Goal: Task Accomplishment & Management: Use online tool/utility

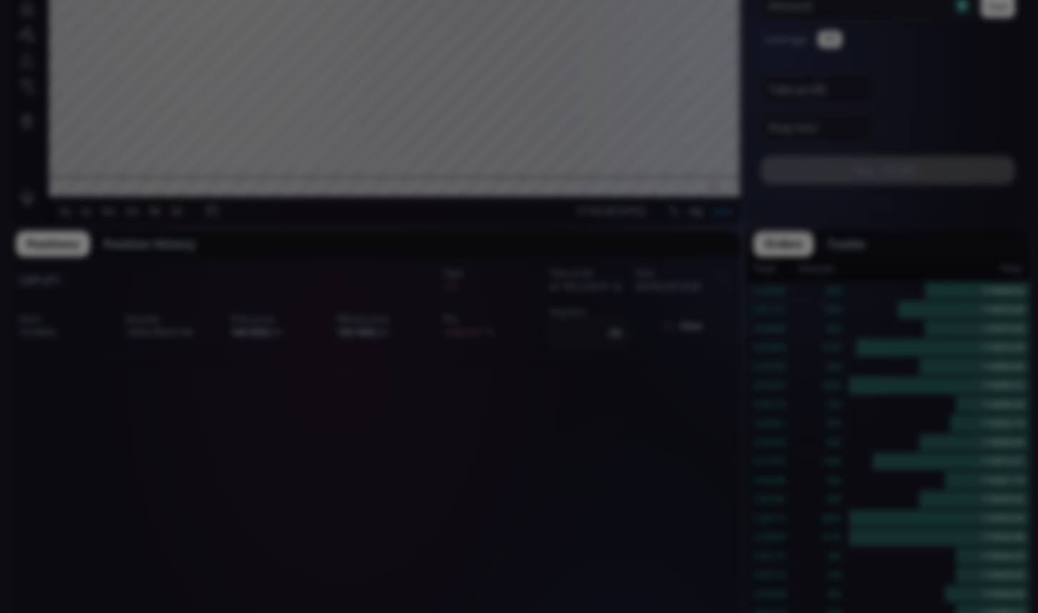
scroll to position [407, 0]
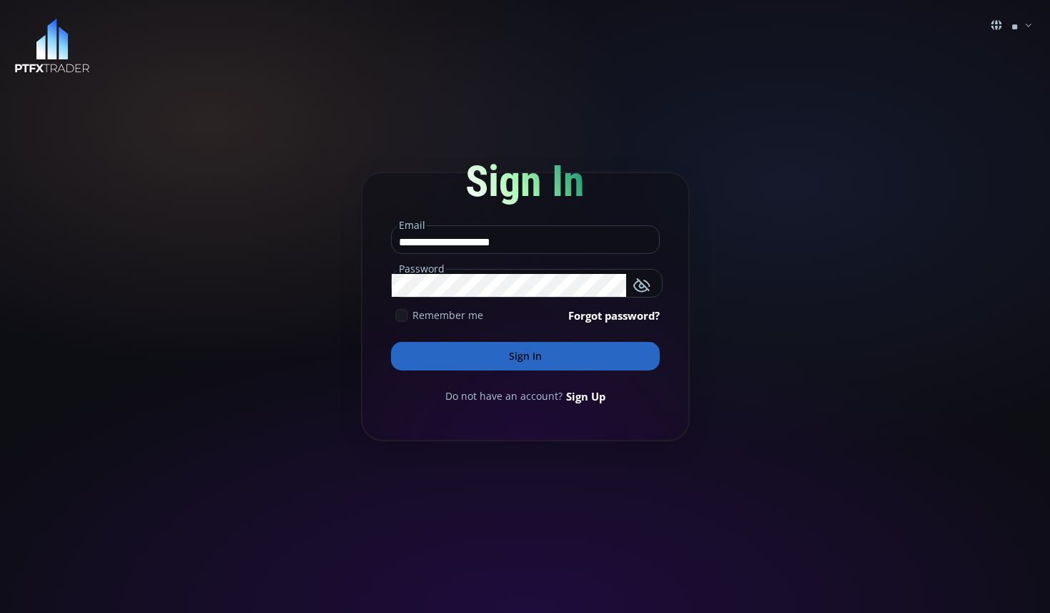
click at [517, 355] on button "Sign In" at bounding box center [525, 356] width 269 height 29
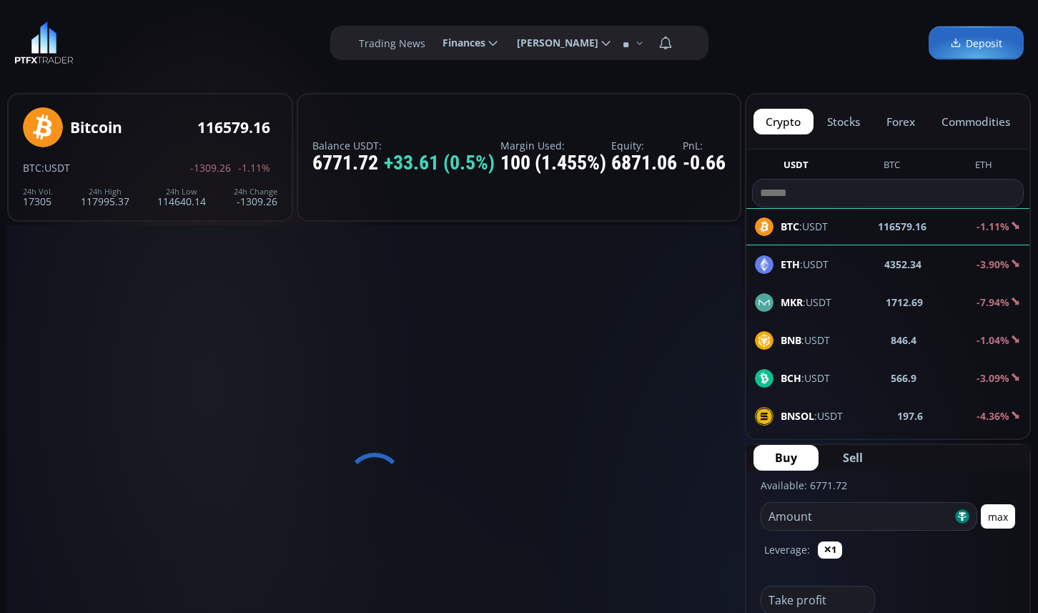
scroll to position [198, 0]
type input "********"
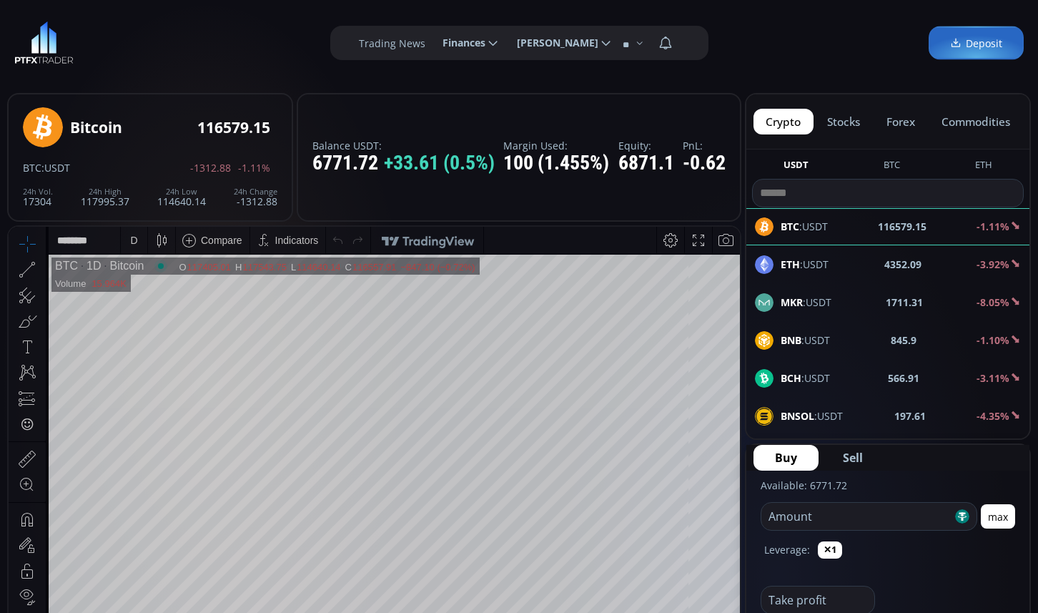
click at [821, 520] on input "number" at bounding box center [856, 516] width 191 height 27
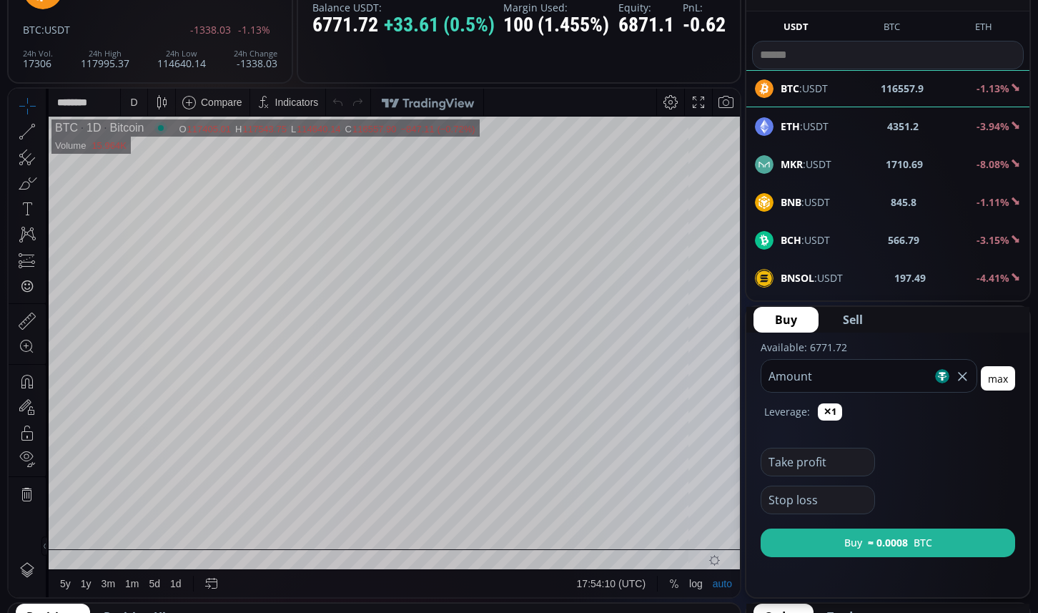
scroll to position [146, 0]
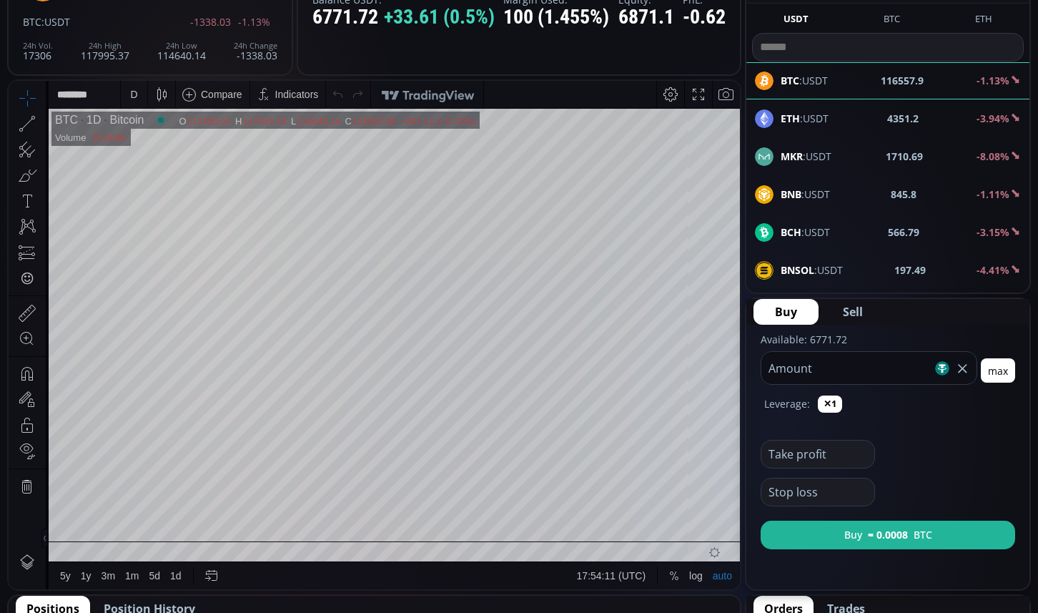
type input "***"
click at [854, 312] on span "Sell" at bounding box center [853, 311] width 20 height 17
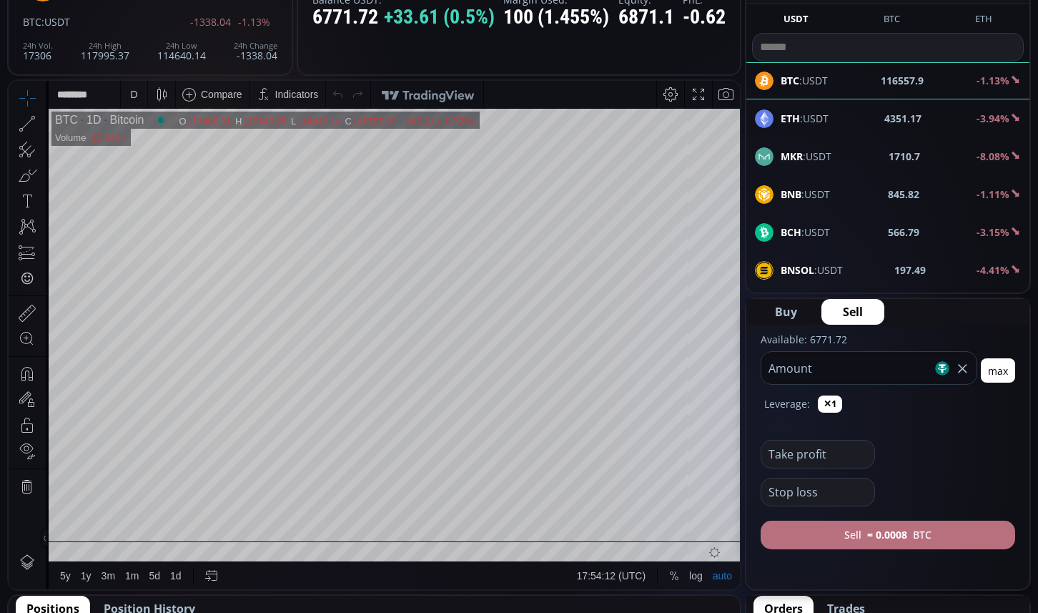
click at [888, 538] on b "≈ 0.0008" at bounding box center [887, 534] width 40 height 15
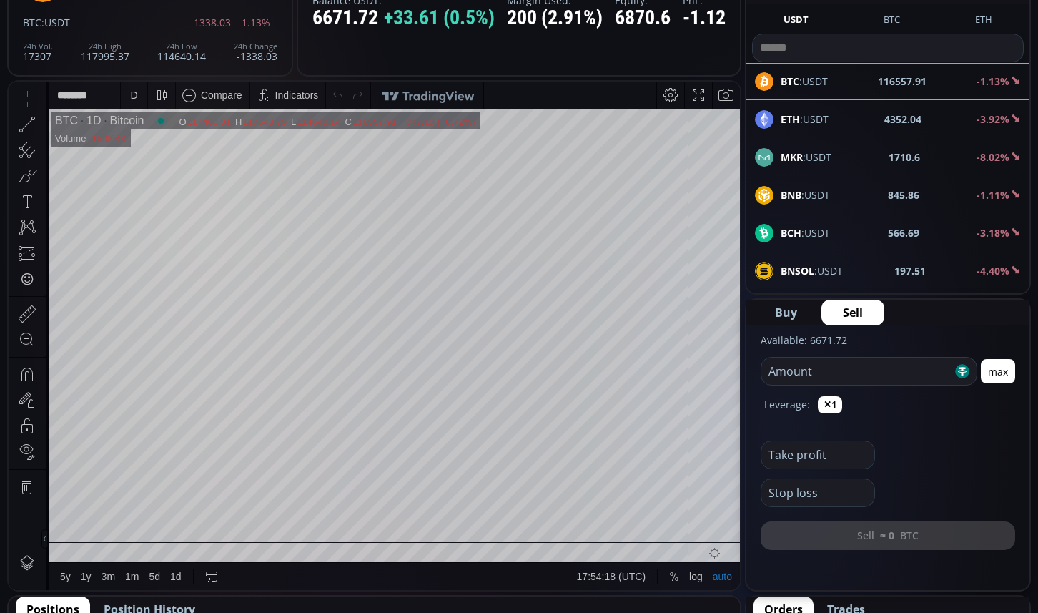
scroll to position [73, 0]
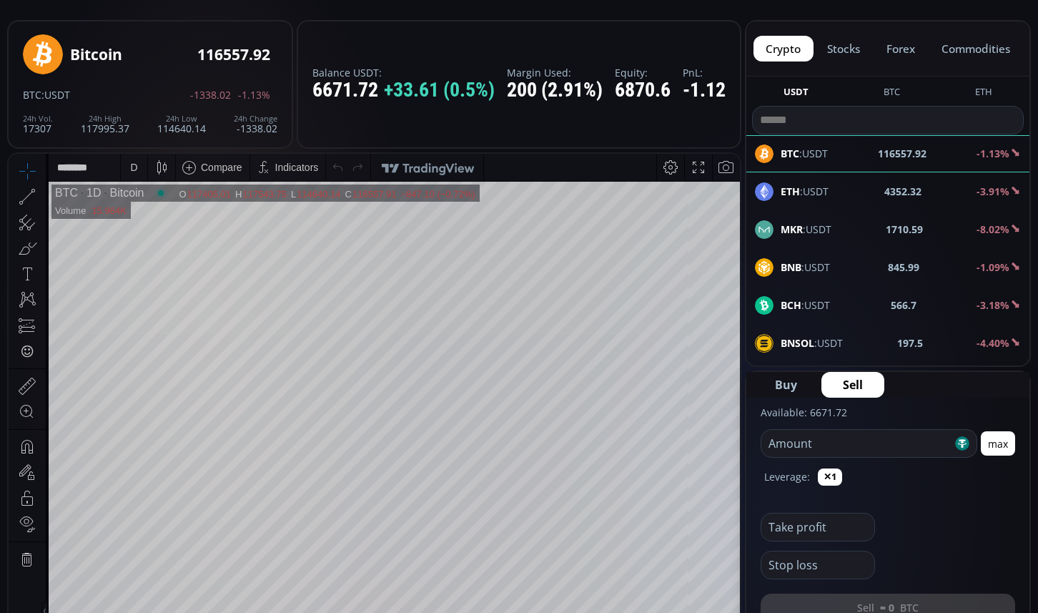
click at [791, 189] on b "ETH" at bounding box center [790, 191] width 19 height 14
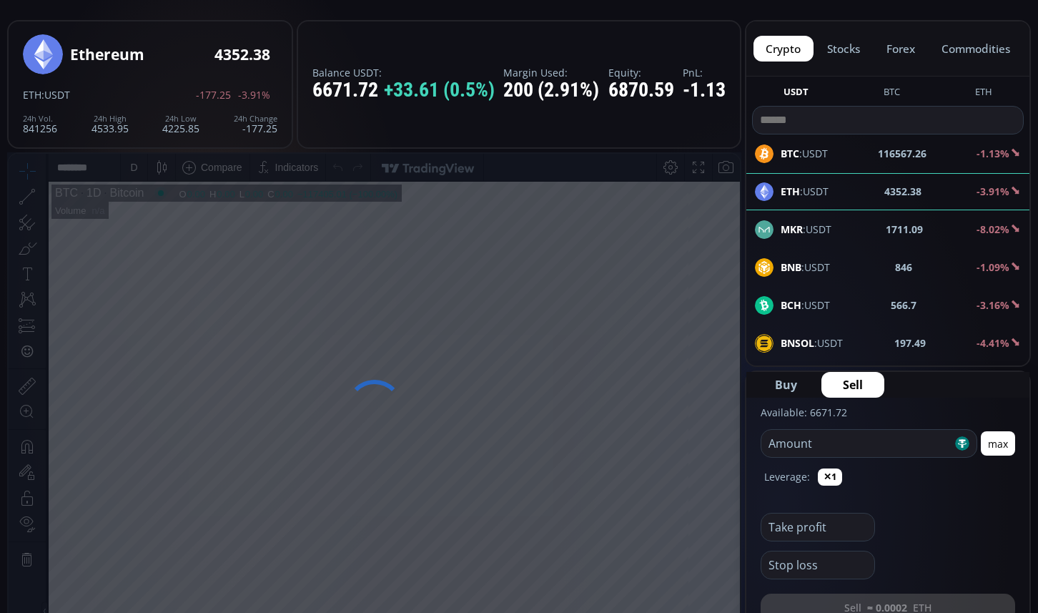
click at [841, 449] on input "number" at bounding box center [856, 443] width 191 height 27
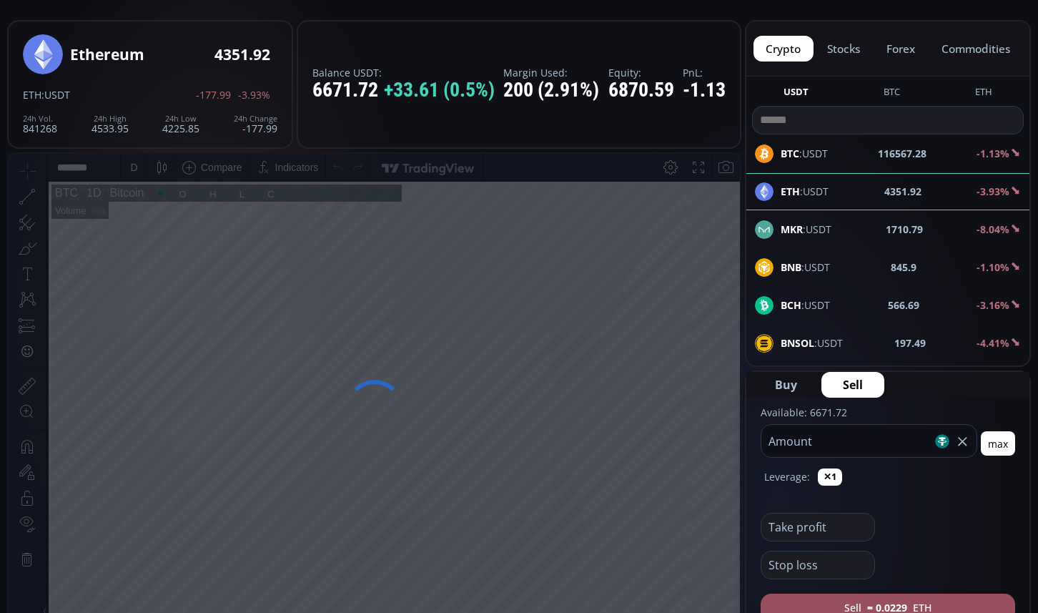
type input "***"
click at [855, 382] on span "Sell" at bounding box center [853, 384] width 20 height 17
click at [857, 384] on span "Sell" at bounding box center [853, 384] width 20 height 17
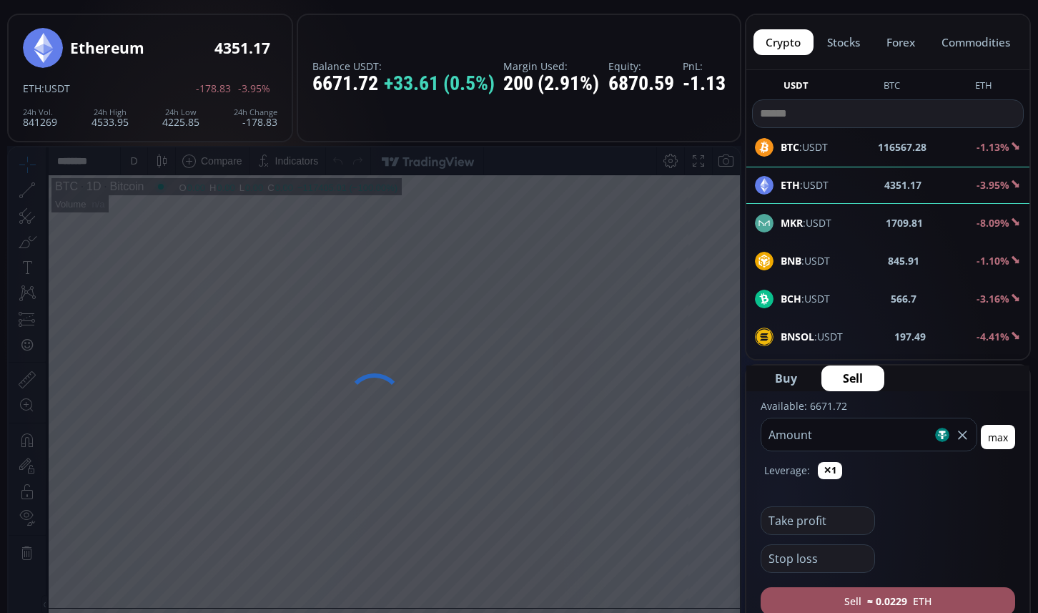
scroll to position [146, 0]
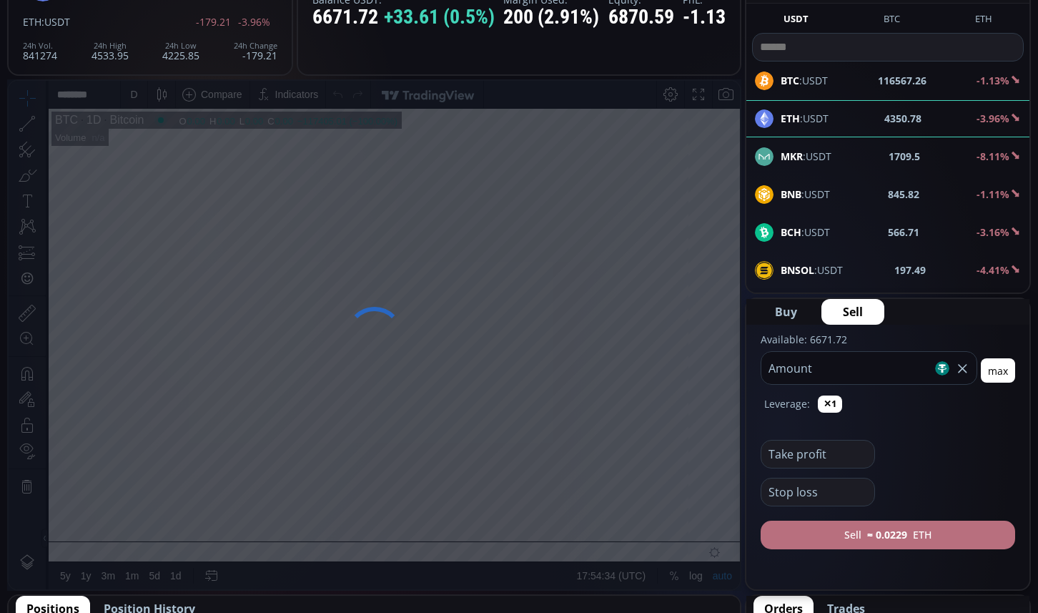
click at [900, 543] on button "Sell ≈ 0.0229 ETH" at bounding box center [888, 534] width 255 height 29
